Goal: Transaction & Acquisition: Obtain resource

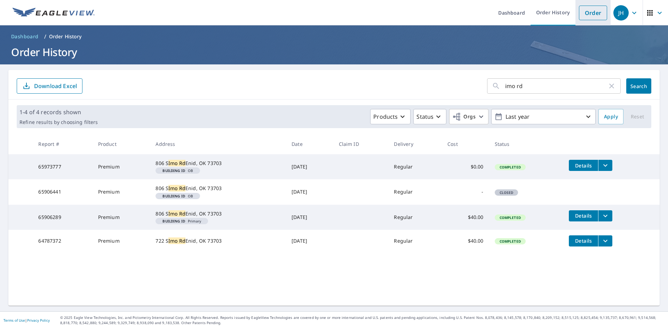
click at [582, 17] on link "Order" at bounding box center [593, 13] width 28 height 15
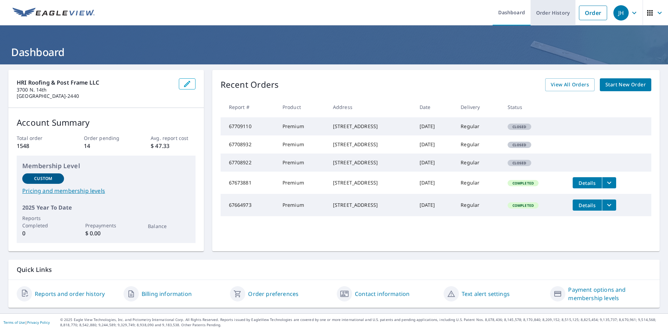
click at [543, 15] on link "Order History" at bounding box center [552, 12] width 45 height 25
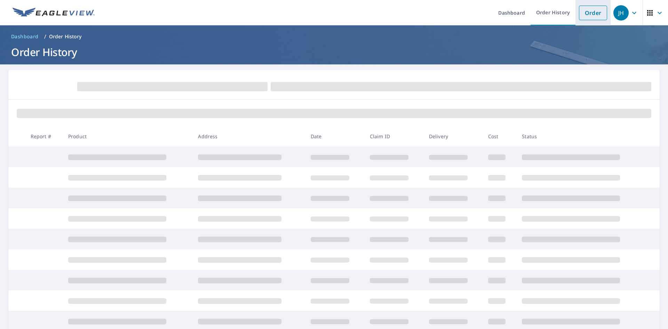
click at [579, 15] on link "Order" at bounding box center [593, 13] width 28 height 15
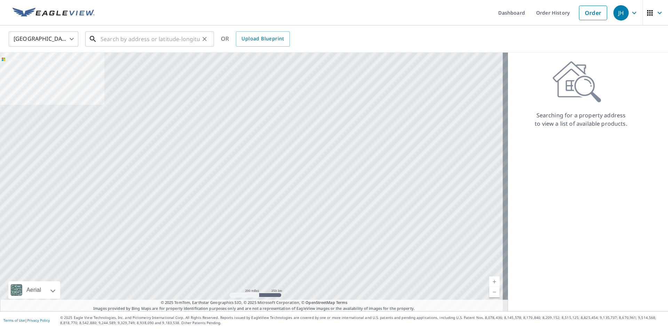
click at [155, 43] on input "text" at bounding box center [149, 38] width 99 height 19
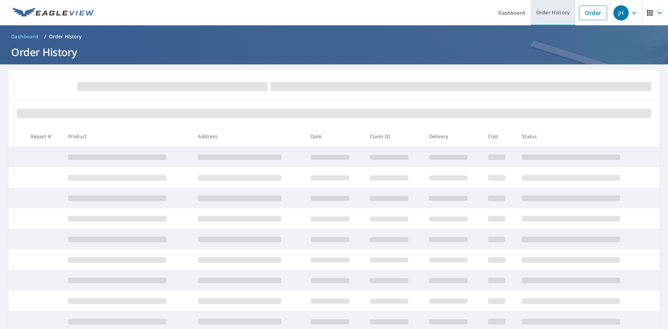
click at [548, 16] on link "Order History" at bounding box center [552, 12] width 45 height 25
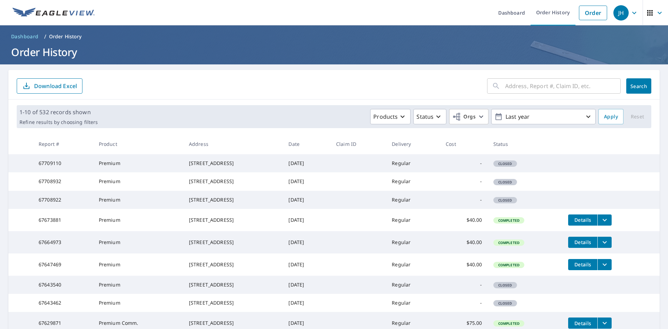
click at [515, 89] on input "text" at bounding box center [562, 85] width 115 height 19
type input "1411 [PERSON_NAME]"
click button "Search" at bounding box center [638, 85] width 25 height 15
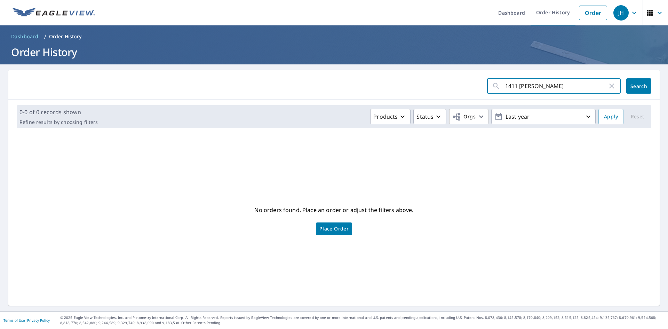
drag, startPoint x: 515, startPoint y: 85, endPoint x: 455, endPoint y: 91, distance: 60.9
click at [455, 91] on form "1411 [PERSON_NAME] ​ Search" at bounding box center [334, 85] width 634 height 15
type input "[PERSON_NAME]"
click button "Search" at bounding box center [638, 85] width 25 height 15
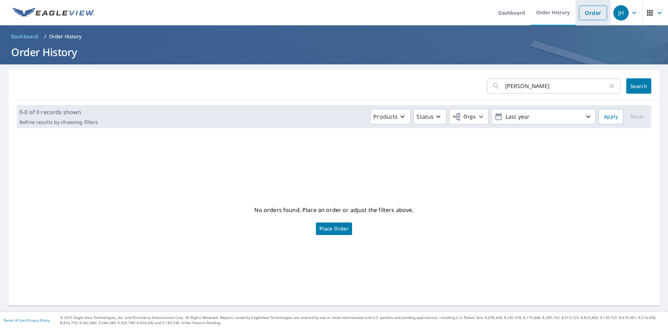
click at [589, 14] on link "Order" at bounding box center [593, 13] width 28 height 15
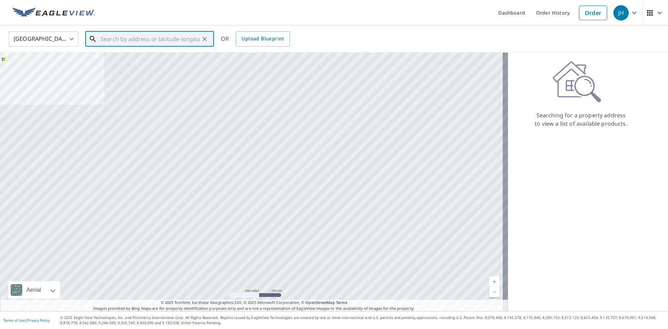
click at [158, 41] on input "text" at bounding box center [149, 38] width 99 height 19
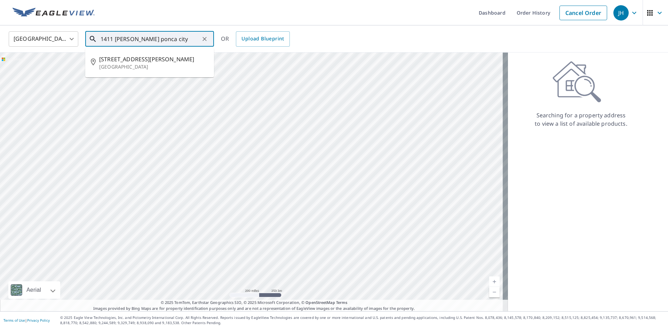
type input "1411 [PERSON_NAME] ponca city"
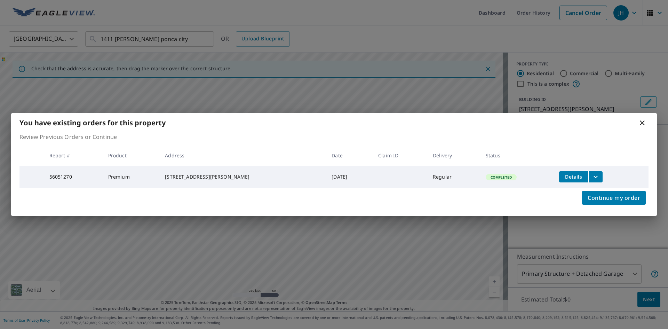
click at [591, 172] on icon "filesDropdownBtn-56051270" at bounding box center [595, 176] width 8 height 8
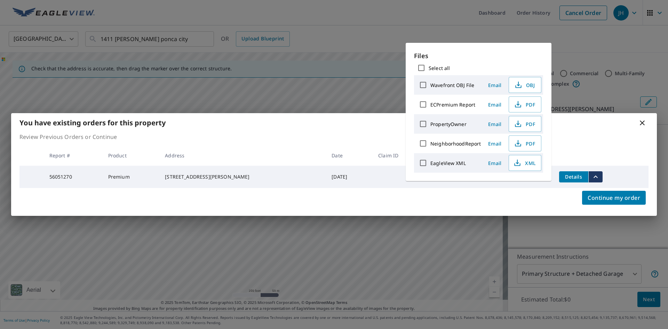
click at [425, 108] on input "ECPremium Report" at bounding box center [423, 104] width 15 height 15
checkbox input "true"
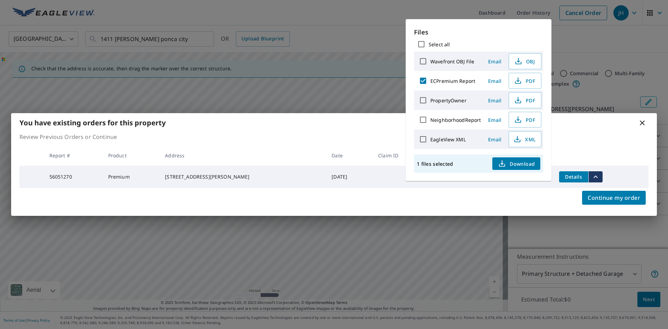
click at [523, 165] on span "Download" at bounding box center [516, 163] width 37 height 8
